Goal: Check status: Check status

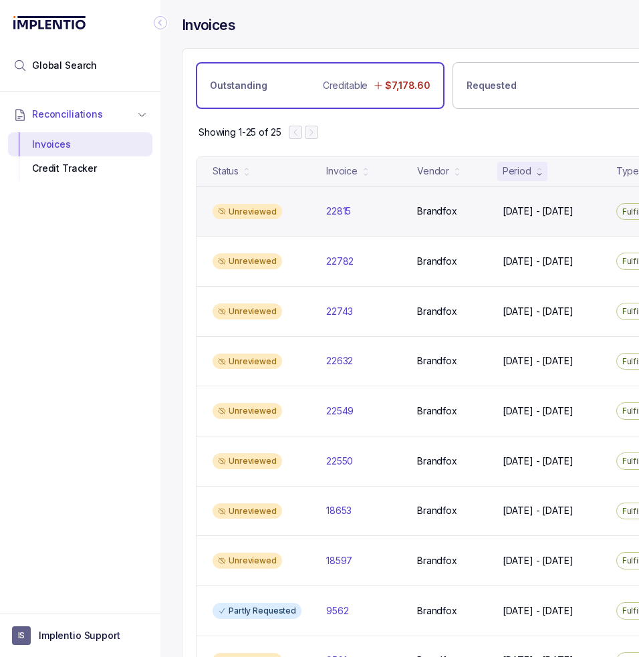
click at [352, 217] on div "Unreviewed 22815 22815 Brandfox Brandfox [DATE] - [DATE] [DATE] - [DATE] Fulfil…" at bounding box center [577, 212] width 761 height 50
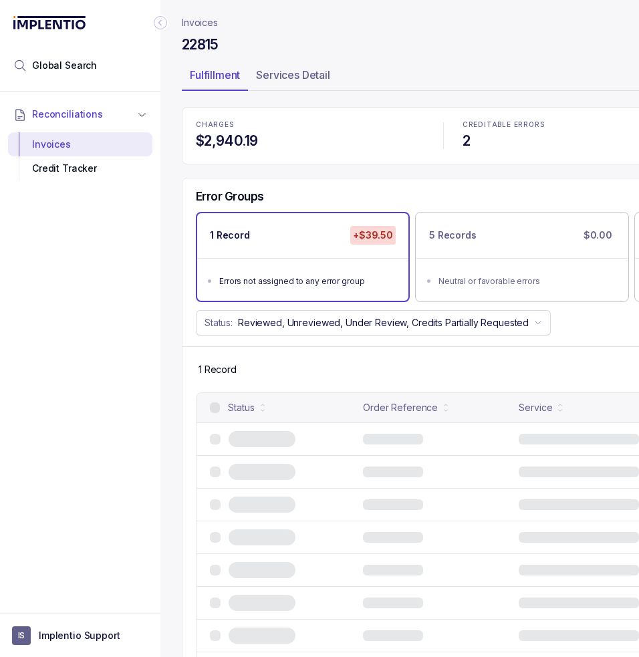
click at [158, 21] on icon "Collapse Icon" at bounding box center [160, 22] width 13 height 13
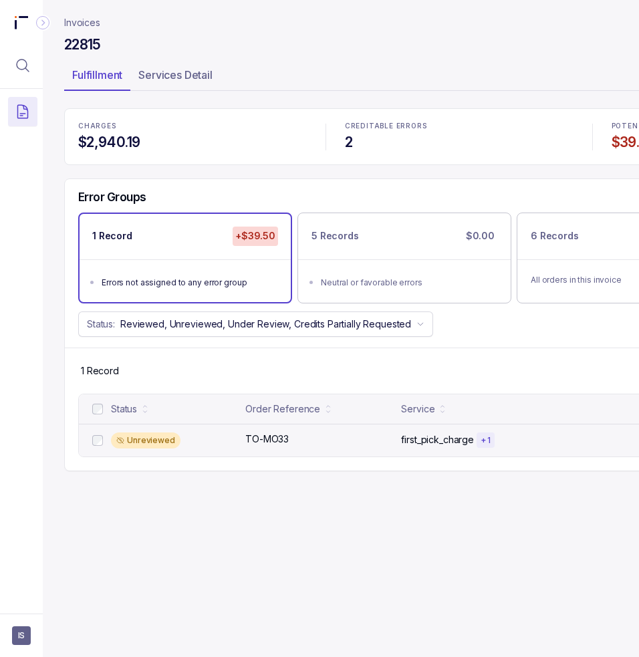
click at [259, 447] on div "Unreviewed TO-MO33 TO-MO33 first_pick_charge + 1 $39.50" at bounding box center [459, 440] width 761 height 33
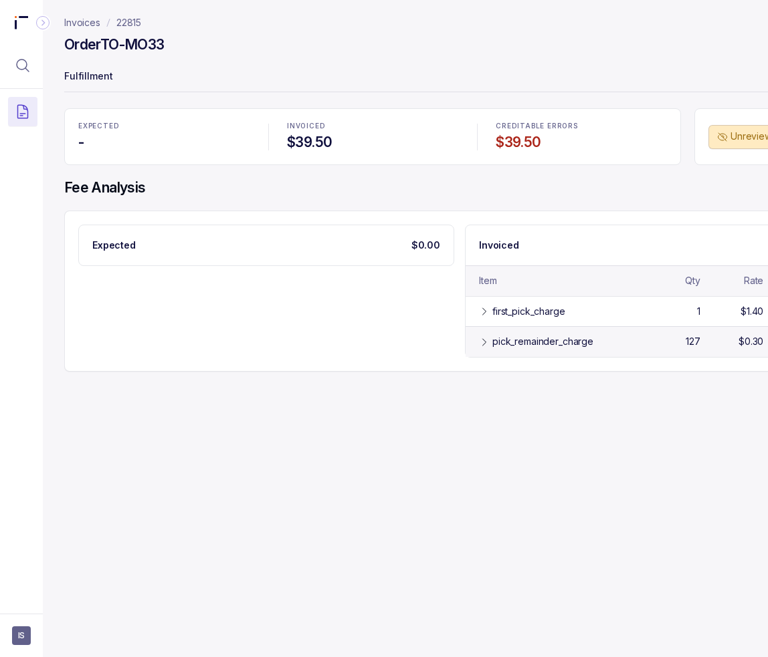
click at [488, 337] on icon at bounding box center [484, 342] width 11 height 11
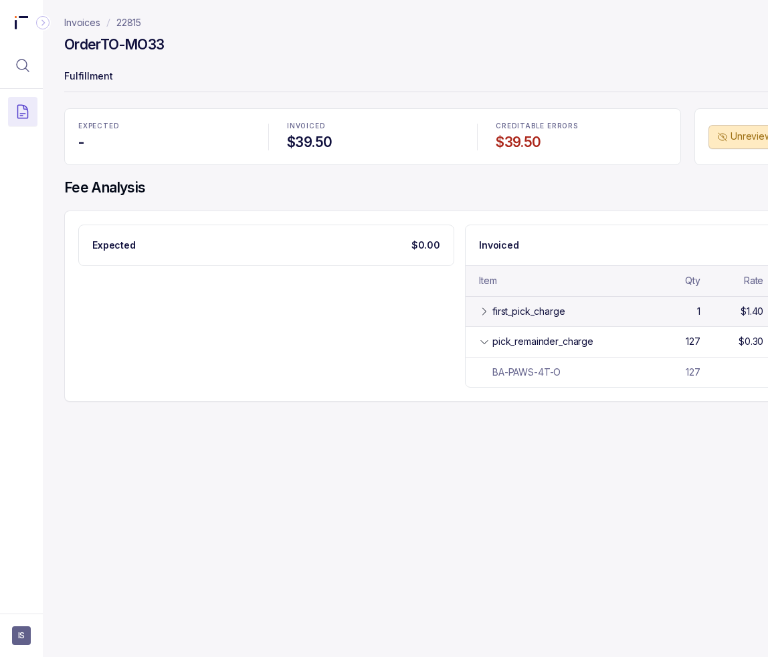
click at [490, 315] on div "first_pick_charge" at bounding box center [558, 311] width 158 height 13
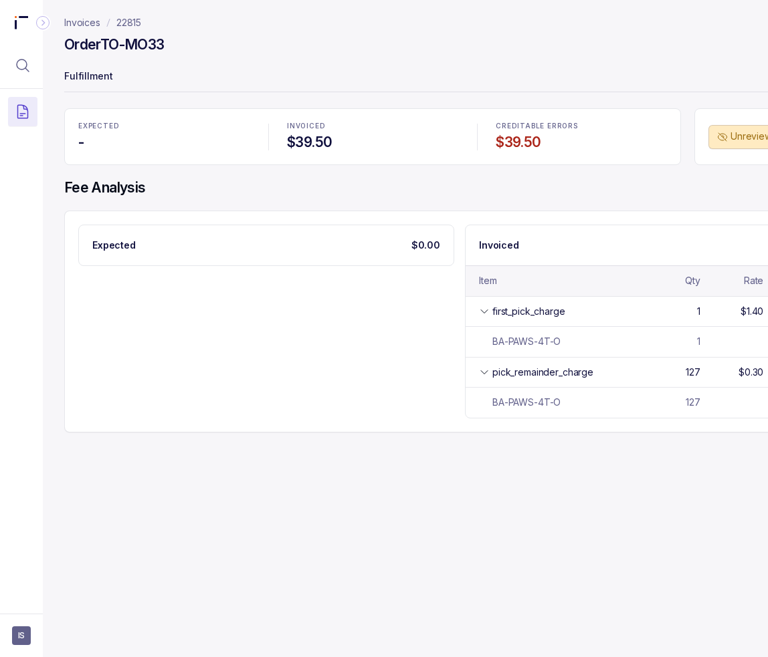
click at [350, 535] on div "Invoices 22815 Order TO-MO33 Fulfillment EXPECTED - INVOICED $39.50 CREDITABLE …" at bounding box center [454, 328] width 823 height 657
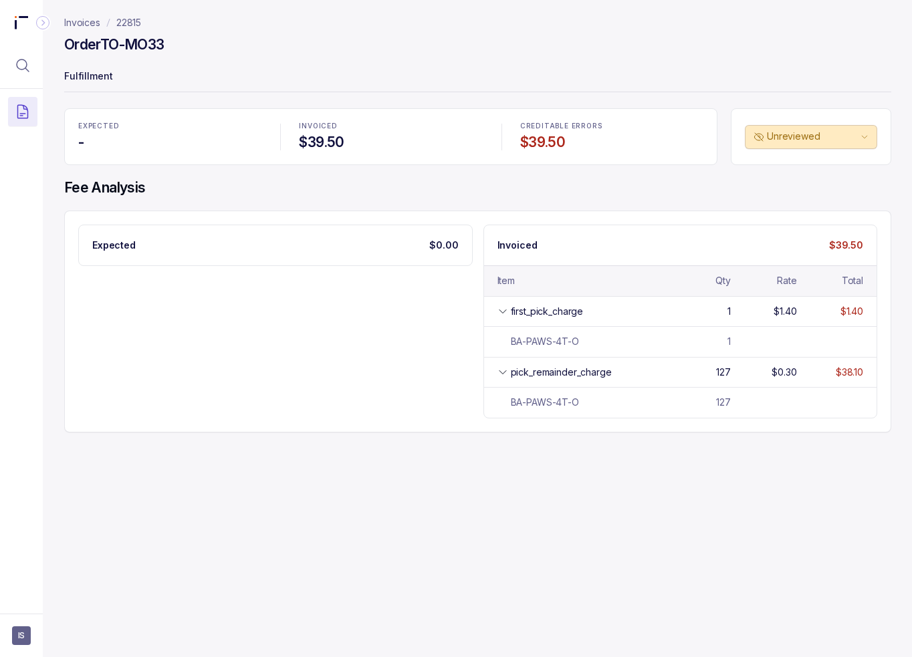
click at [482, 504] on div "Invoices 22815 Order TO-MO33 Fulfillment EXPECTED - INVOICED $39.50 CREDITABLE …" at bounding box center [472, 328] width 859 height 657
click at [84, 22] on p "Invoices" at bounding box center [82, 22] width 36 height 13
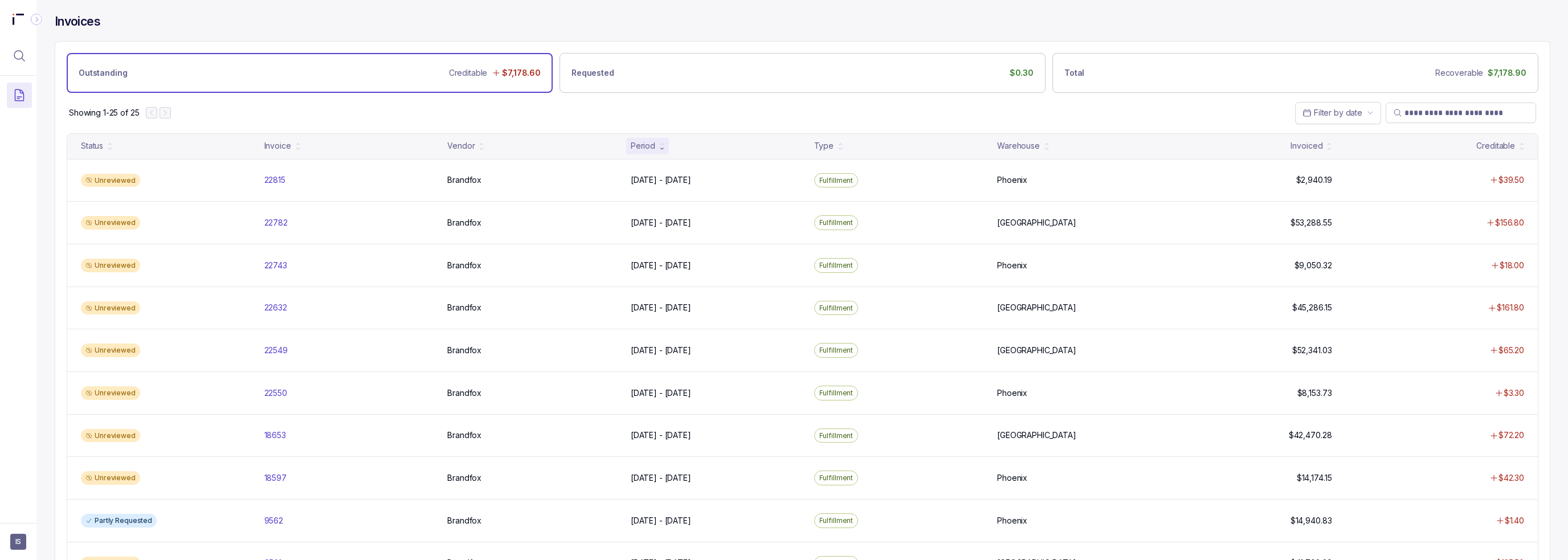
click at [545, 107] on div "Showing 1-25 of 25 Filter by date" at bounding box center [803, 113] width 1495 height 40
click at [545, 106] on div "Showing 1-25 of 25 Filter by date" at bounding box center [803, 113] width 1495 height 40
click at [545, 104] on div "Showing 1-25 of 25 Filter by date" at bounding box center [803, 113] width 1495 height 40
click at [545, 111] on div "Showing 1-25 of 25 Filter by date" at bounding box center [803, 113] width 1495 height 40
click at [545, 20] on div "Invoices" at bounding box center [802, 27] width 1496 height 27
